Goal: Information Seeking & Learning: Learn about a topic

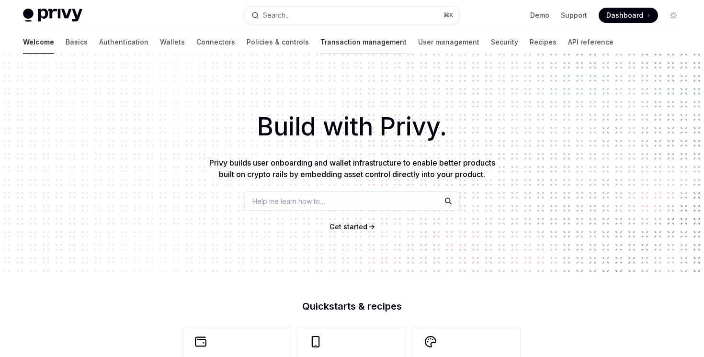
click at [320, 36] on link "Transaction management" at bounding box center [363, 42] width 86 height 23
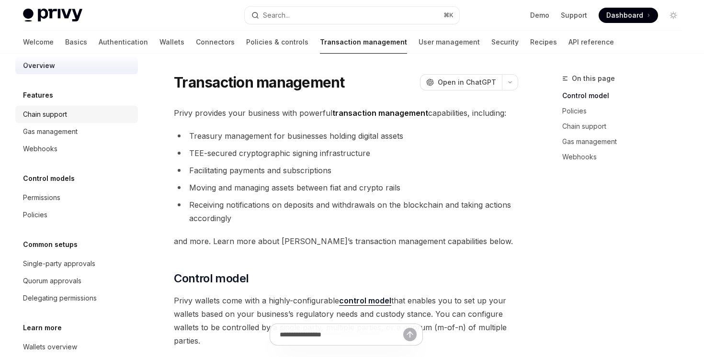
scroll to position [13, 0]
click at [83, 201] on div "Permissions" at bounding box center [77, 196] width 109 height 11
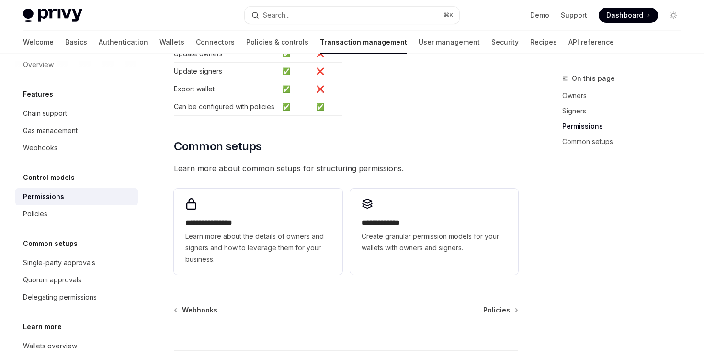
scroll to position [661, 0]
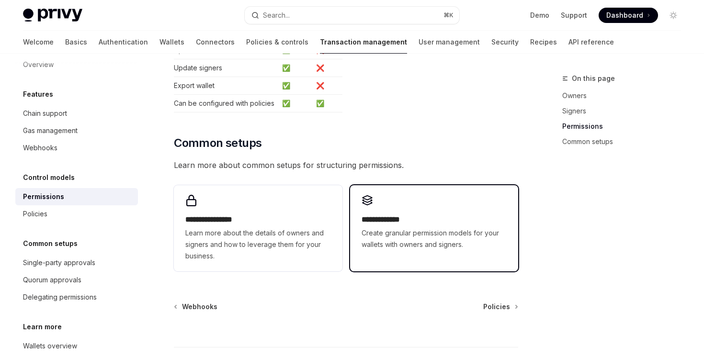
click at [393, 229] on span "Create granular permission models for your wallets with owners and signers." at bounding box center [433, 238] width 145 height 23
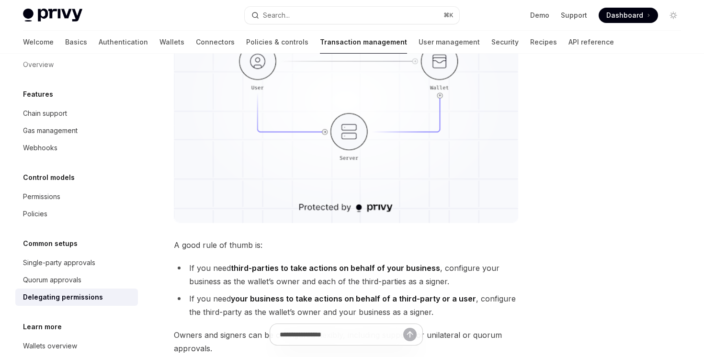
scroll to position [365, 0]
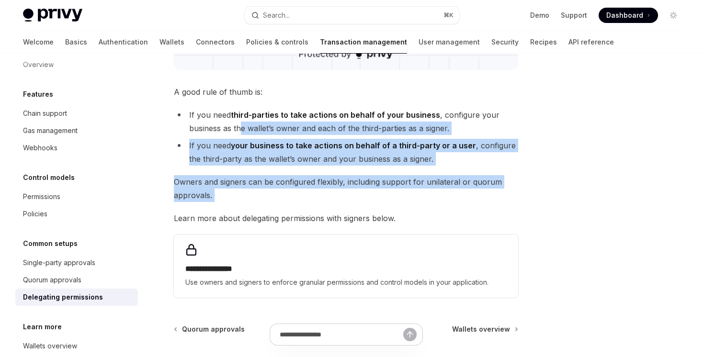
drag, startPoint x: 240, startPoint y: 130, endPoint x: 241, endPoint y: 209, distance: 79.0
click at [241, 209] on div "**********" at bounding box center [346, 26] width 344 height 542
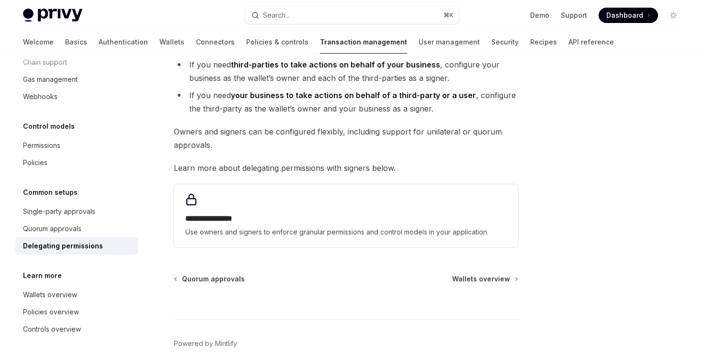
scroll to position [0, 0]
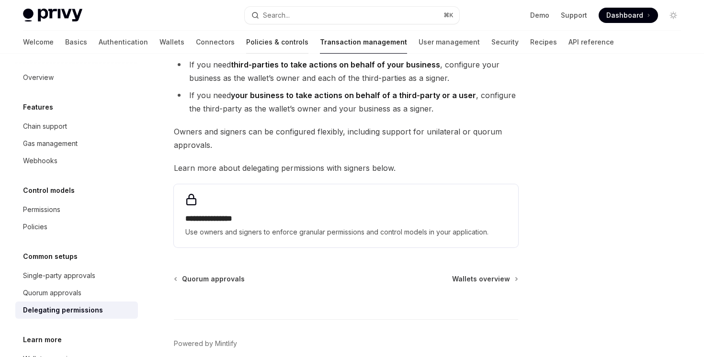
click at [246, 46] on link "Policies & controls" at bounding box center [277, 42] width 62 height 23
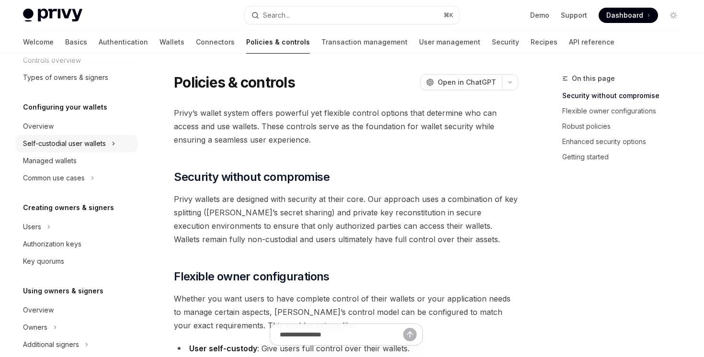
scroll to position [71, 0]
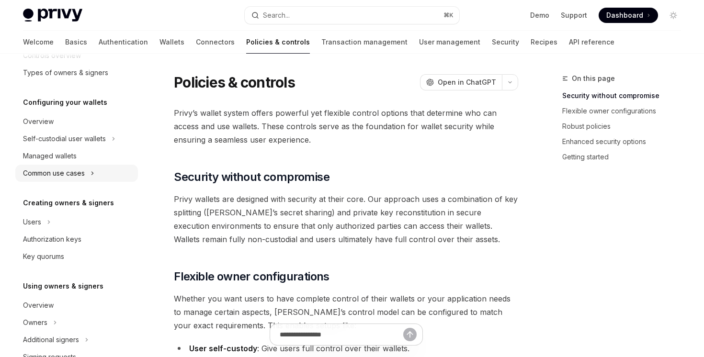
click at [113, 176] on div "Common use cases" at bounding box center [76, 173] width 123 height 17
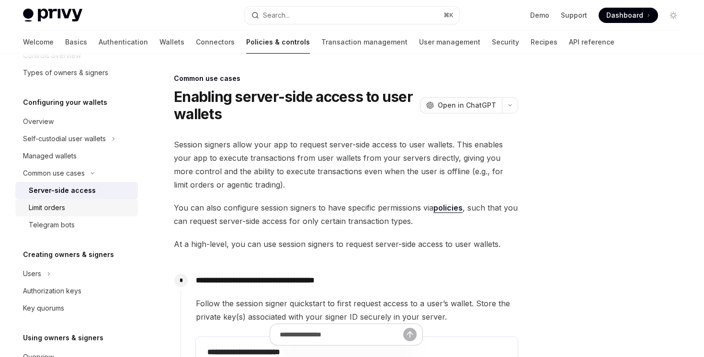
click at [113, 207] on div "Limit orders" at bounding box center [80, 207] width 103 height 11
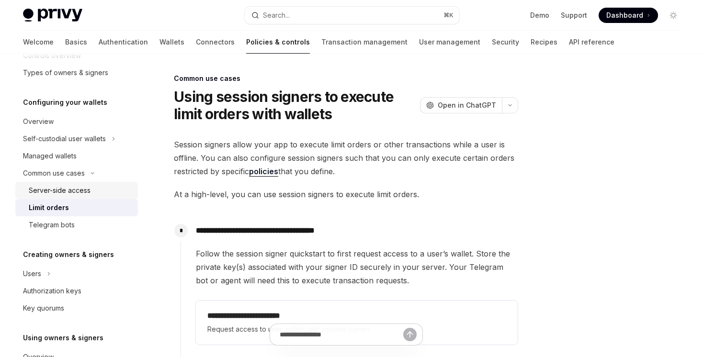
click at [113, 192] on div "Server-side access" at bounding box center [80, 190] width 103 height 11
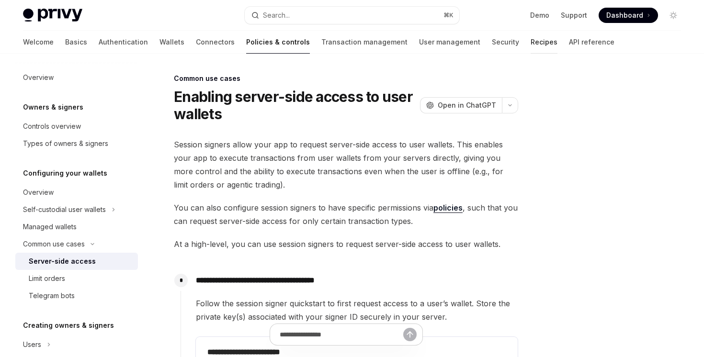
click at [531, 46] on link "Recipes" at bounding box center [544, 42] width 27 height 23
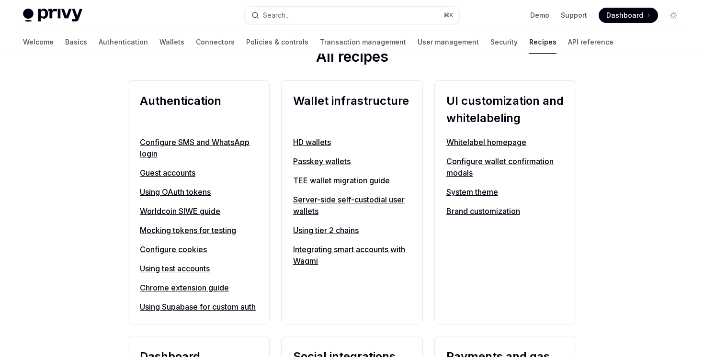
scroll to position [352, 0]
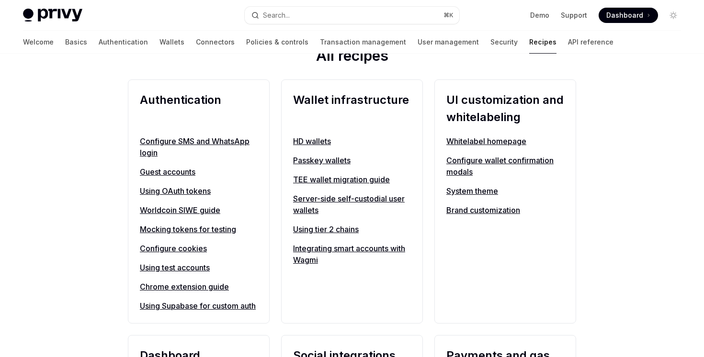
click at [469, 172] on link "Configure wallet confirmation modals" at bounding box center [505, 166] width 118 height 23
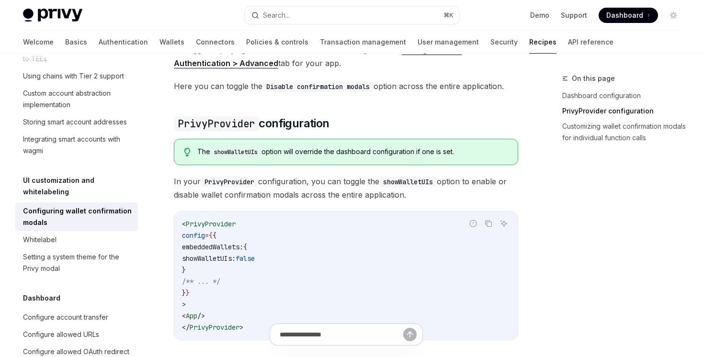
scroll to position [370, 0]
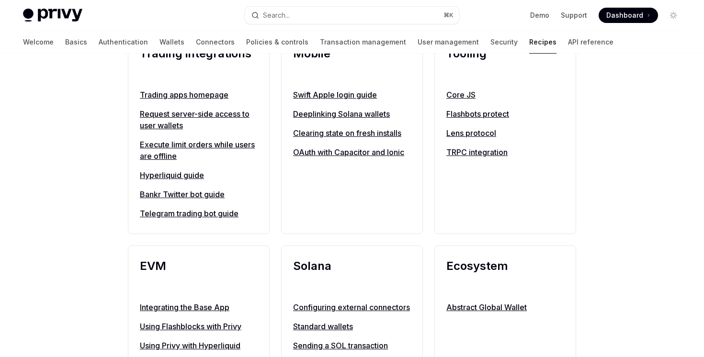
scroll to position [881, 0]
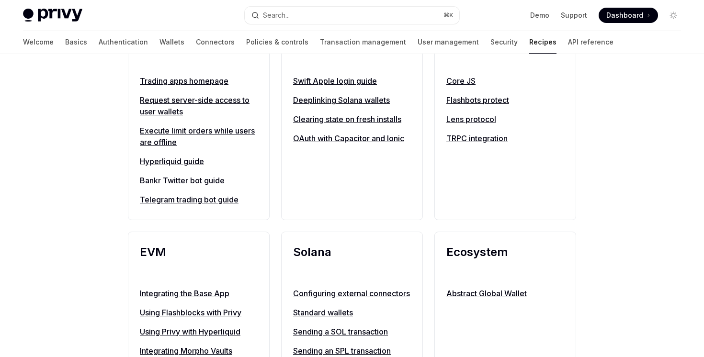
click at [221, 144] on link "Execute limit orders while users are offline" at bounding box center [199, 136] width 118 height 23
type textarea "*"
